Goal: Find specific page/section: Find specific page/section

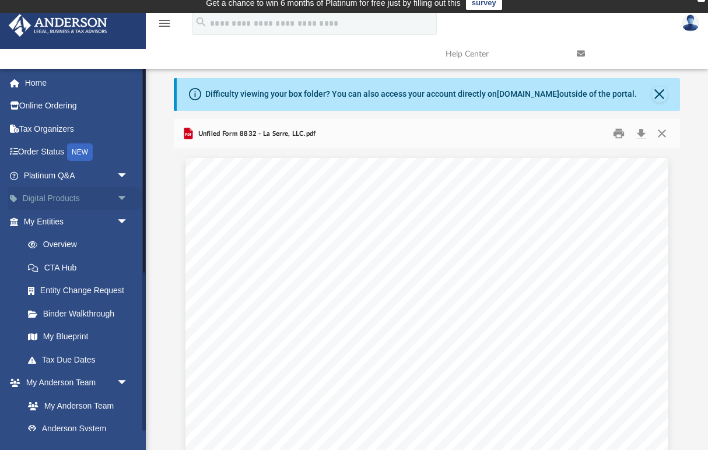
scroll to position [643, 0]
click at [89, 227] on link "My Entities arrow_drop_down" at bounding box center [77, 221] width 138 height 23
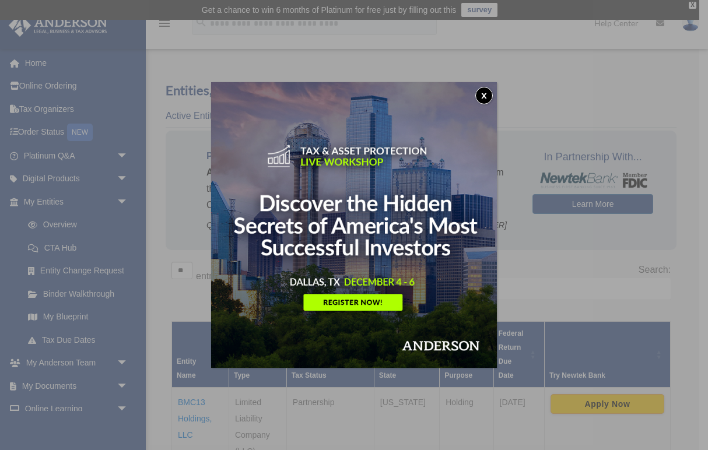
click at [484, 94] on button "x" at bounding box center [483, 95] width 17 height 17
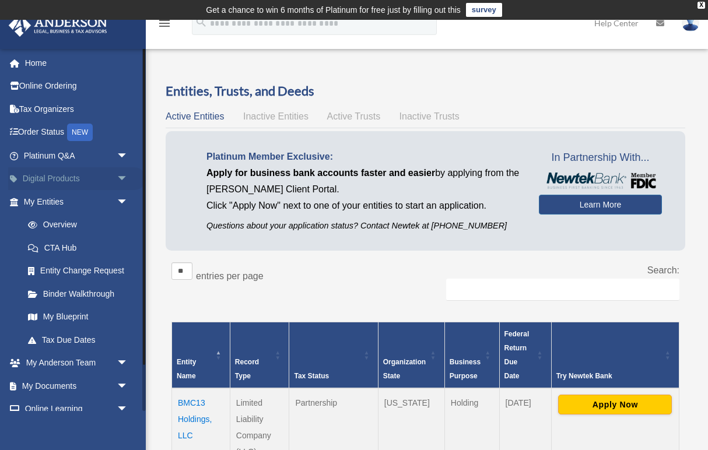
click at [117, 175] on span "arrow_drop_down" at bounding box center [128, 179] width 23 height 24
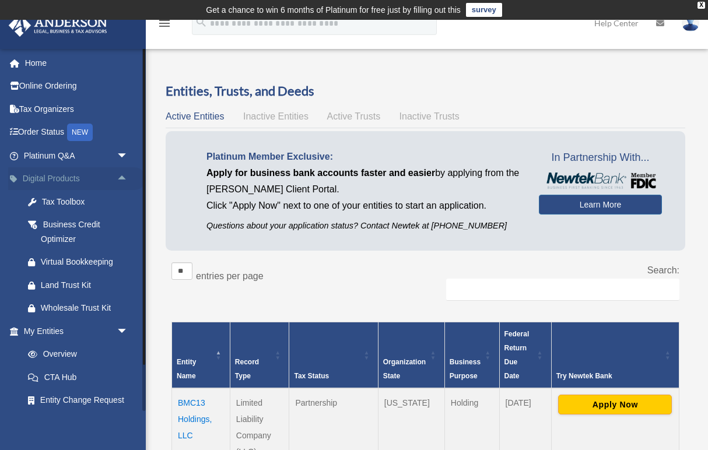
click at [138, 183] on span "arrow_drop_up" at bounding box center [128, 179] width 23 height 24
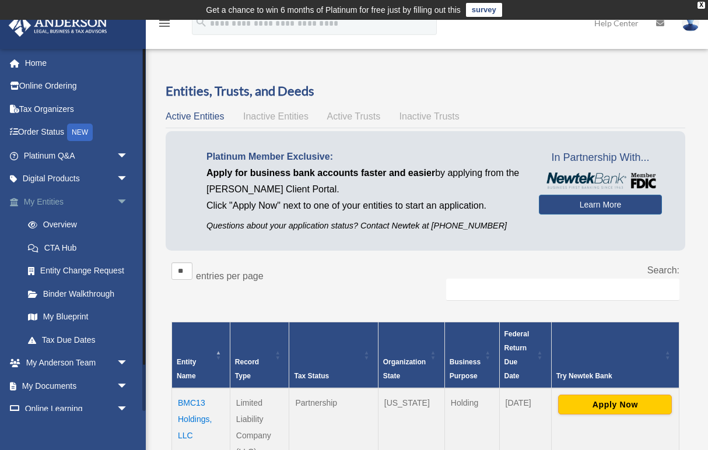
click at [126, 198] on span "arrow_drop_down" at bounding box center [128, 202] width 23 height 24
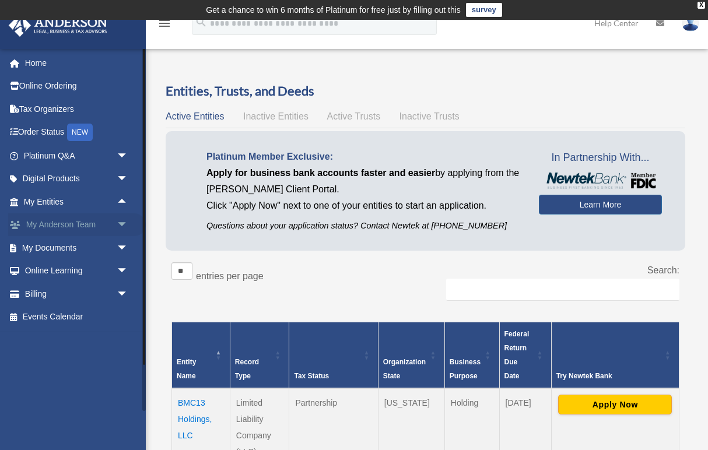
click at [121, 222] on span "arrow_drop_down" at bounding box center [128, 225] width 23 height 24
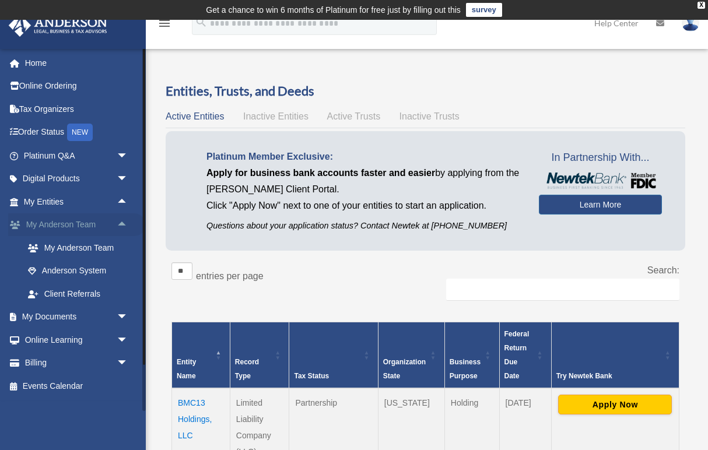
click at [121, 222] on span "arrow_drop_up" at bounding box center [128, 225] width 23 height 24
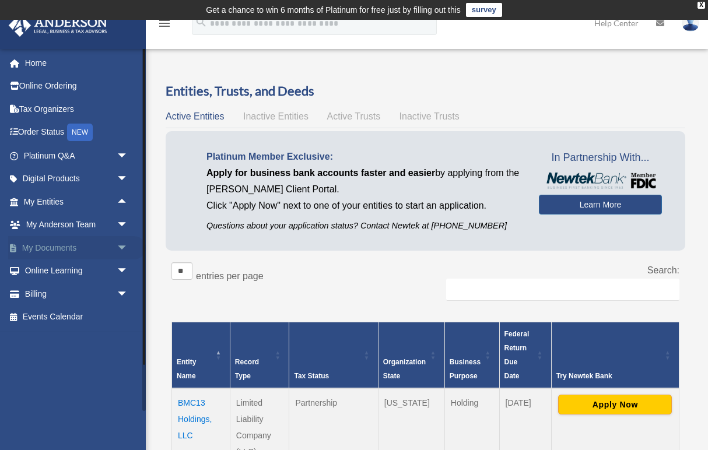
click at [126, 240] on span "arrow_drop_down" at bounding box center [128, 248] width 23 height 24
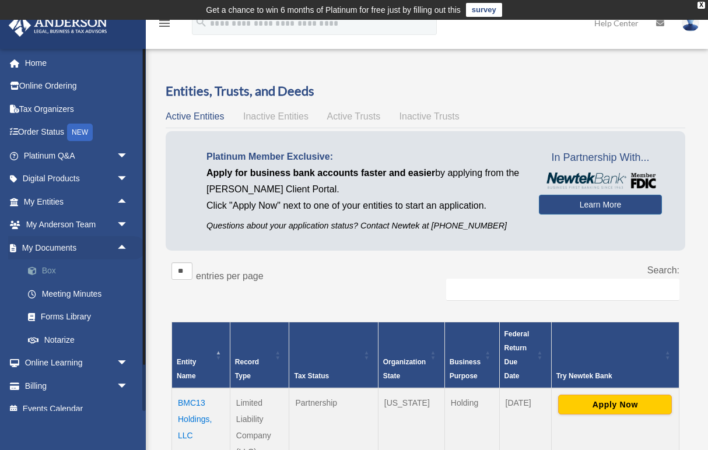
click at [48, 269] on link "Box" at bounding box center [80, 270] width 129 height 23
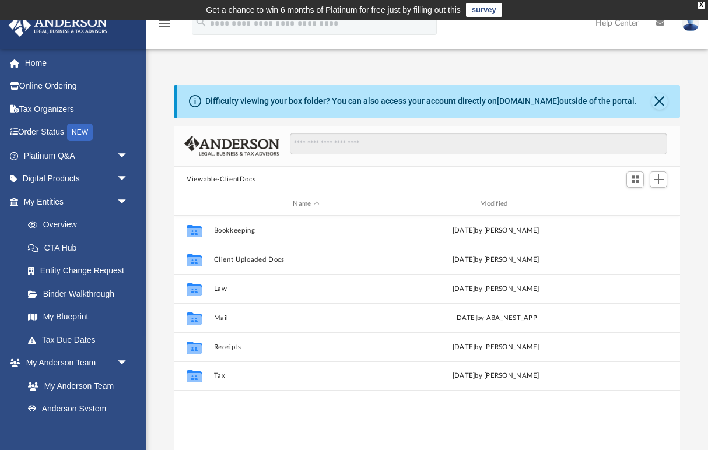
scroll to position [265, 506]
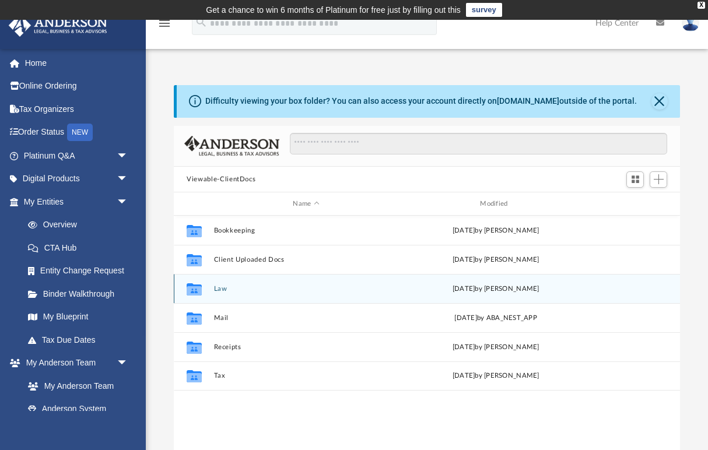
click at [227, 290] on button "Law" at bounding box center [306, 289] width 185 height 8
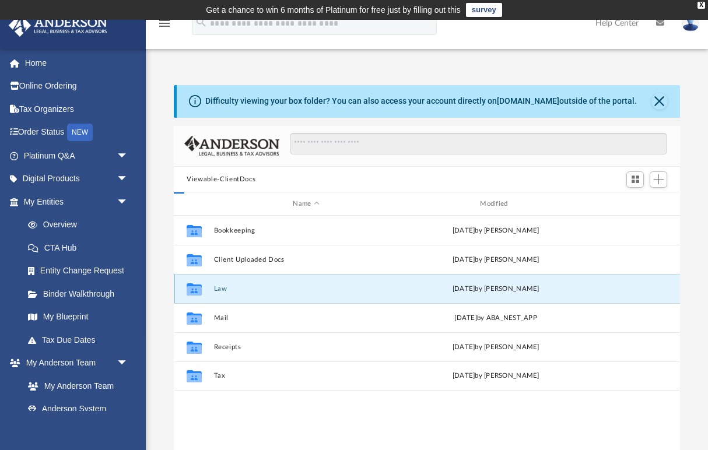
click at [227, 290] on button "Law" at bounding box center [306, 289] width 185 height 8
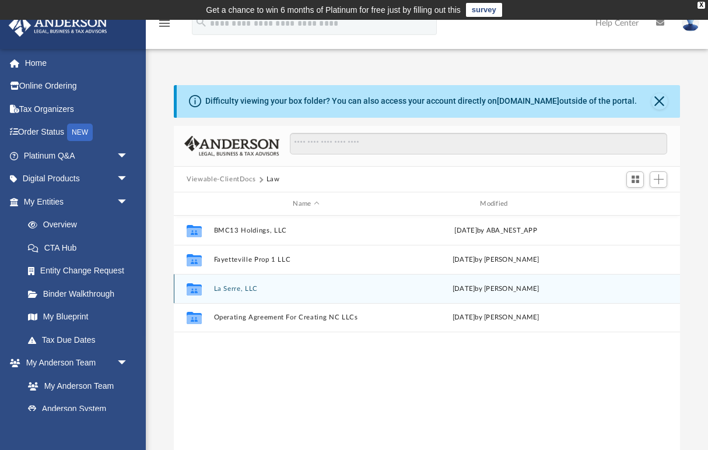
click at [244, 296] on div "Collaborated Folder La Serre, LLC Mon Aug 18 2025 by Holly Welch" at bounding box center [427, 288] width 506 height 29
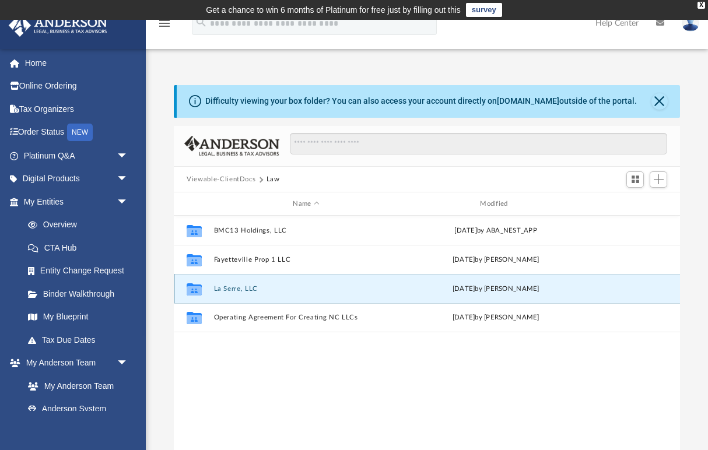
click at [241, 289] on button "La Serre, LLC" at bounding box center [306, 289] width 185 height 8
